Goal: Task Accomplishment & Management: Manage account settings

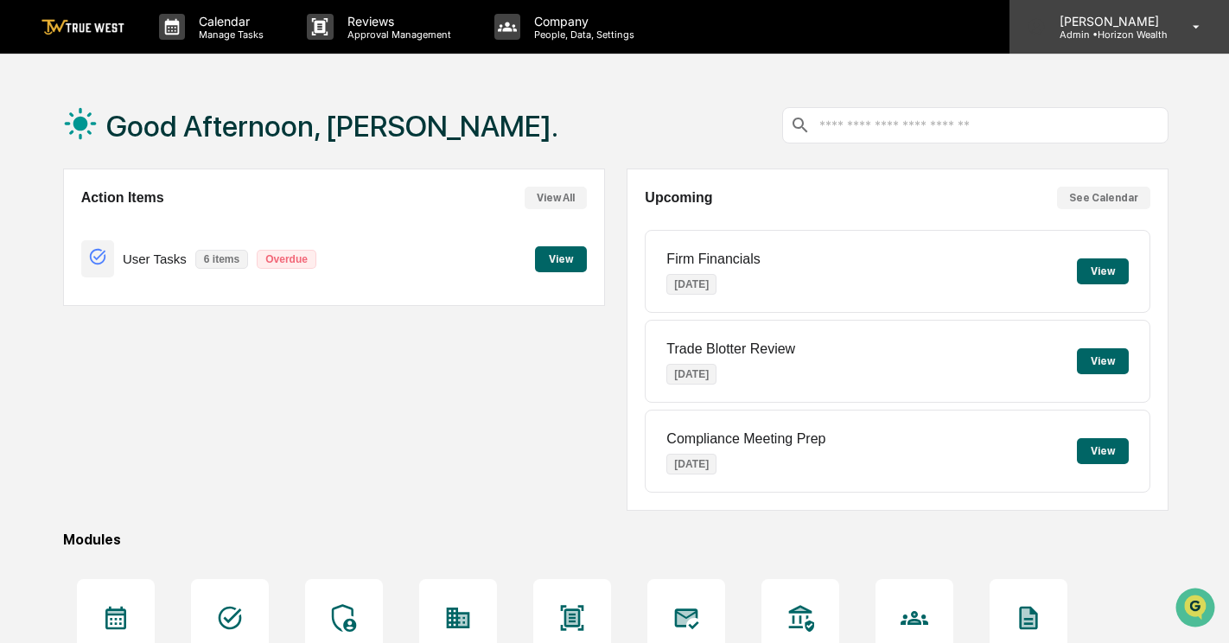
click at [1199, 24] on icon at bounding box center [1197, 27] width 30 height 16
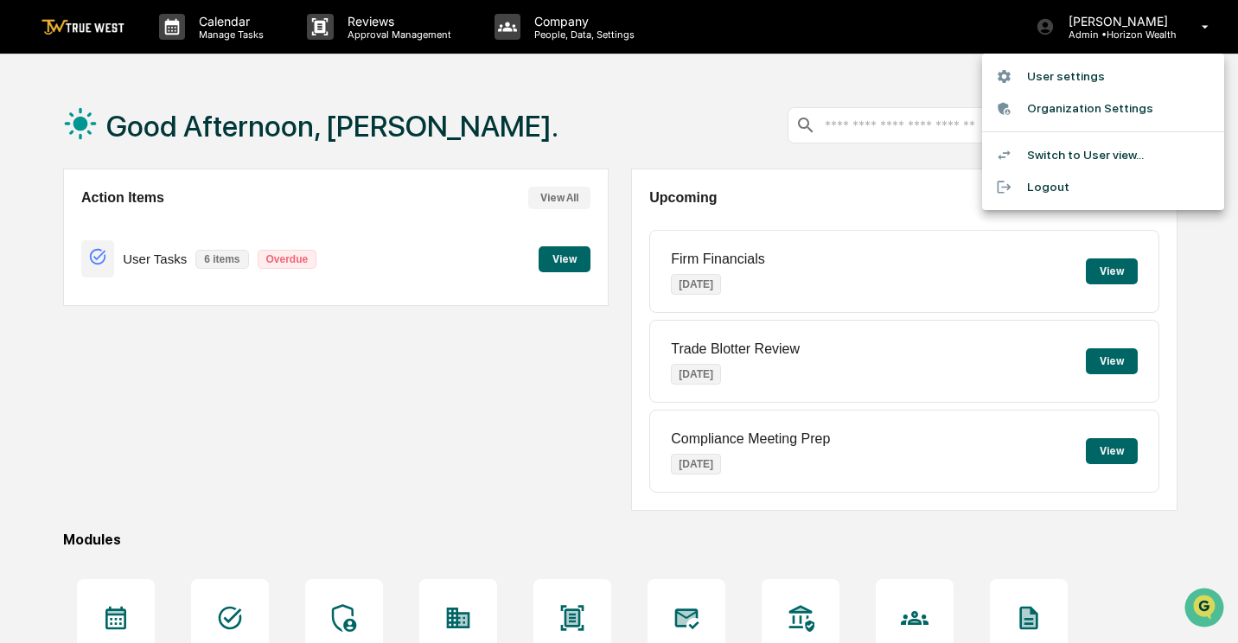
click at [1050, 153] on li "Switch to User view..." at bounding box center [1103, 155] width 242 height 32
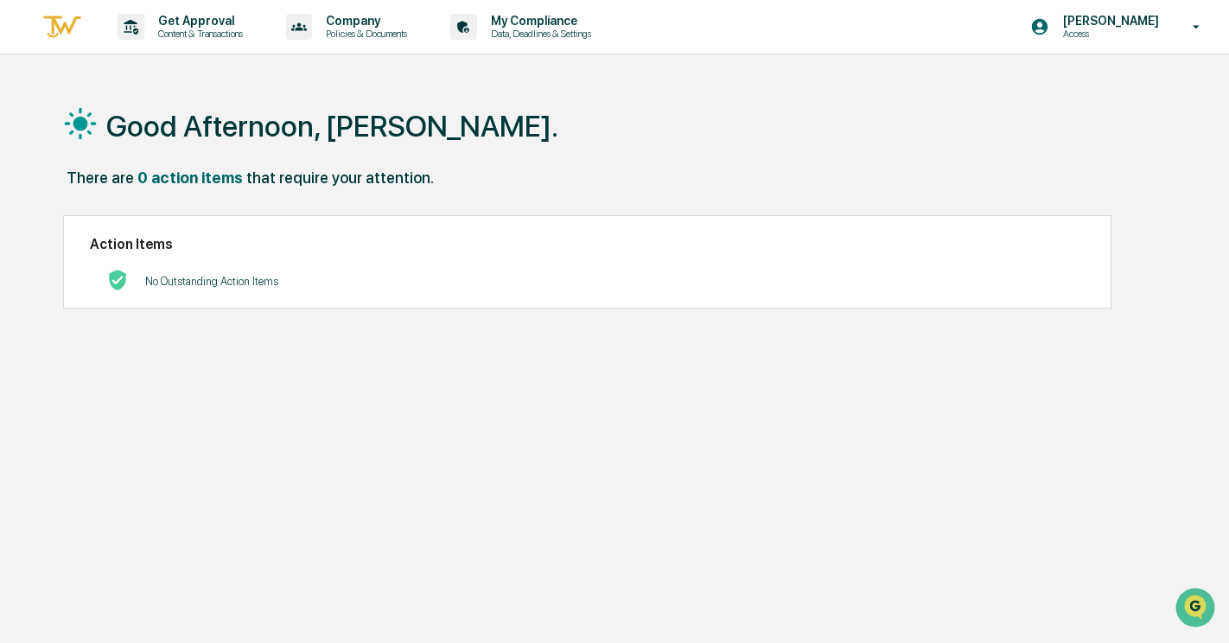
click at [294, 183] on div "that require your attention." at bounding box center [340, 178] width 188 height 18
click at [382, 22] on p "Company" at bounding box center [364, 21] width 104 height 14
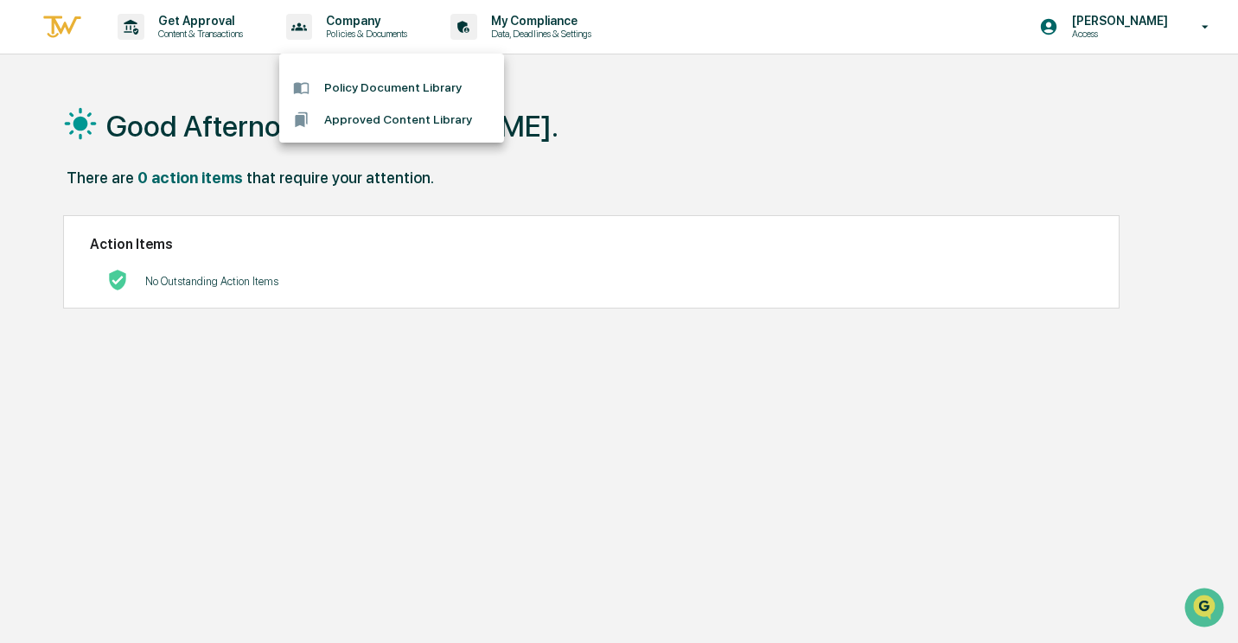
click at [196, 18] on div at bounding box center [619, 321] width 1238 height 643
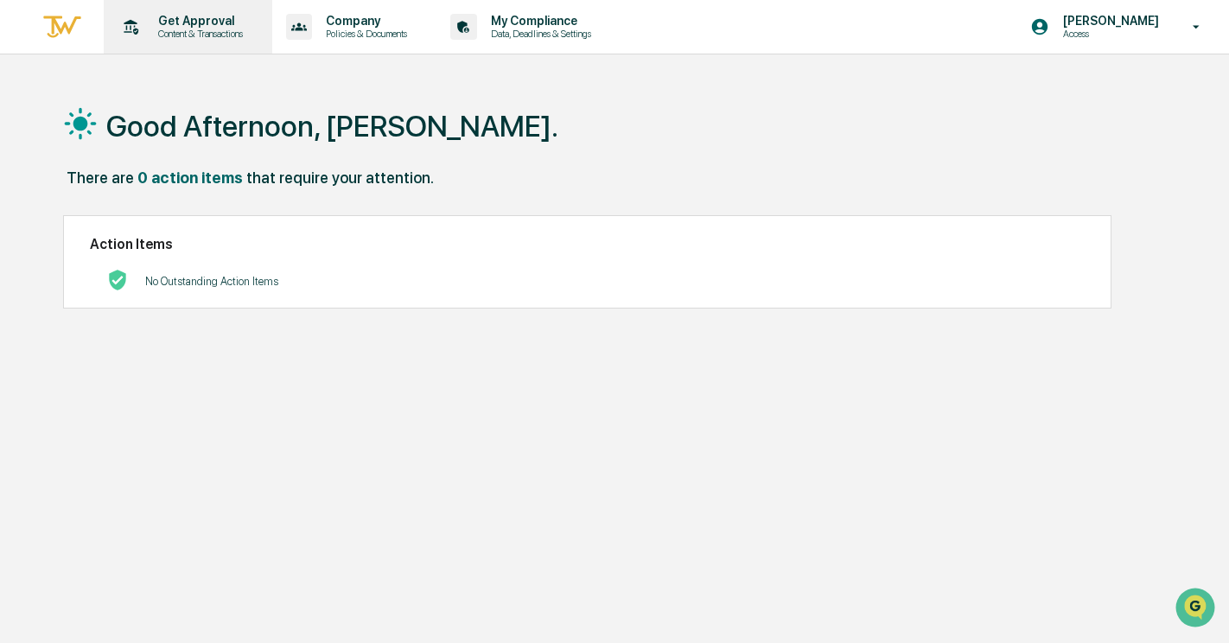
click at [198, 25] on p "Get Approval" at bounding box center [197, 21] width 107 height 14
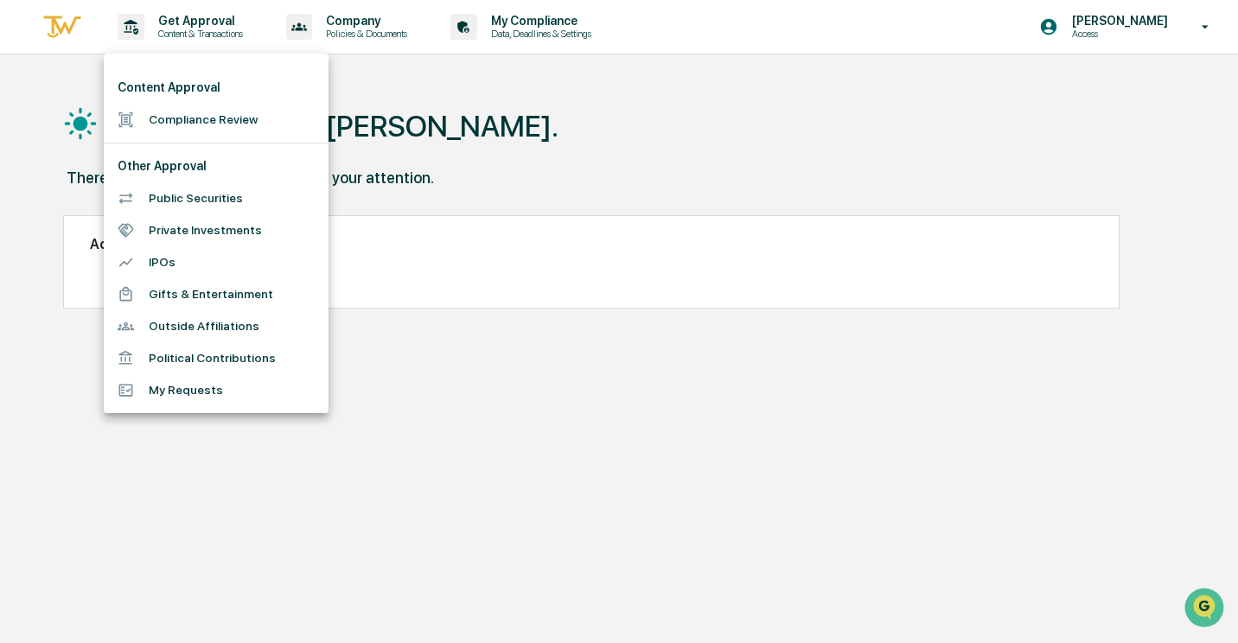
click at [572, 33] on div at bounding box center [619, 321] width 1238 height 643
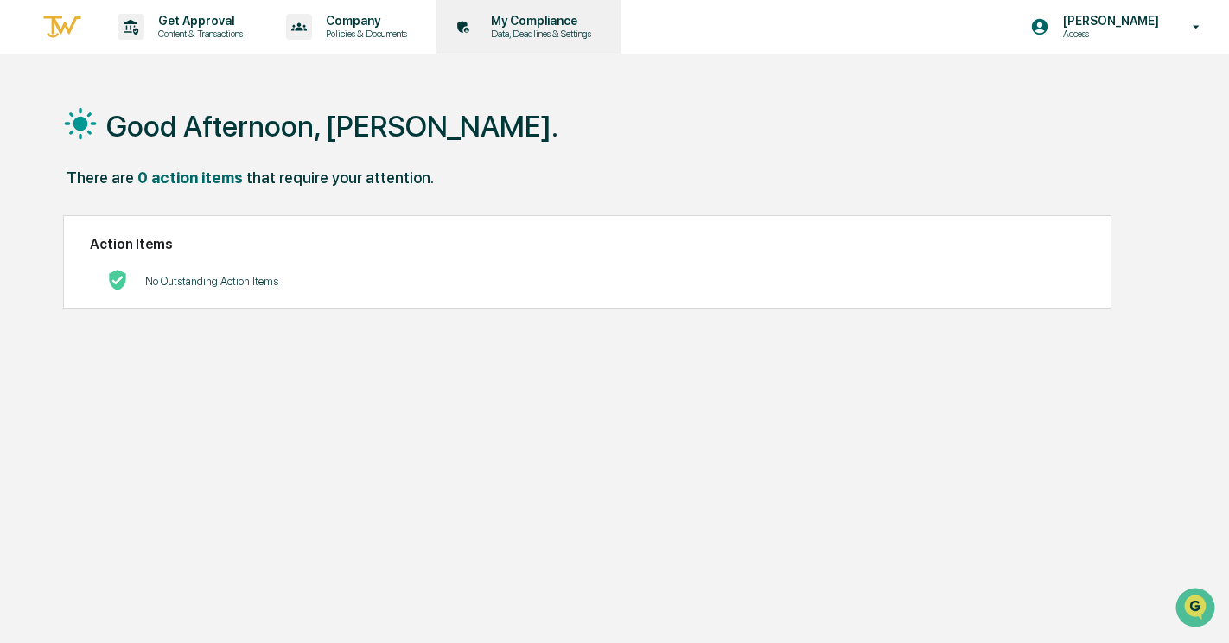
click at [539, 24] on p "My Compliance" at bounding box center [538, 21] width 123 height 14
